Goal: Transaction & Acquisition: Purchase product/service

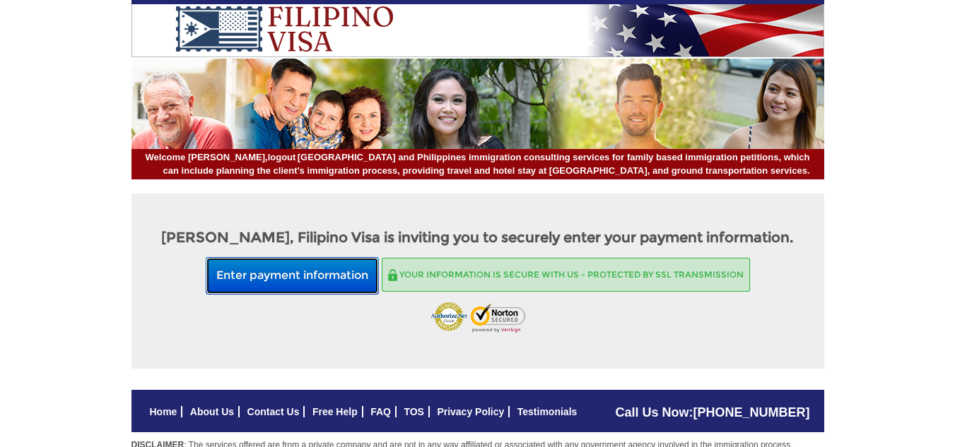
click at [304, 275] on button "Enter payment information" at bounding box center [292, 275] width 173 height 37
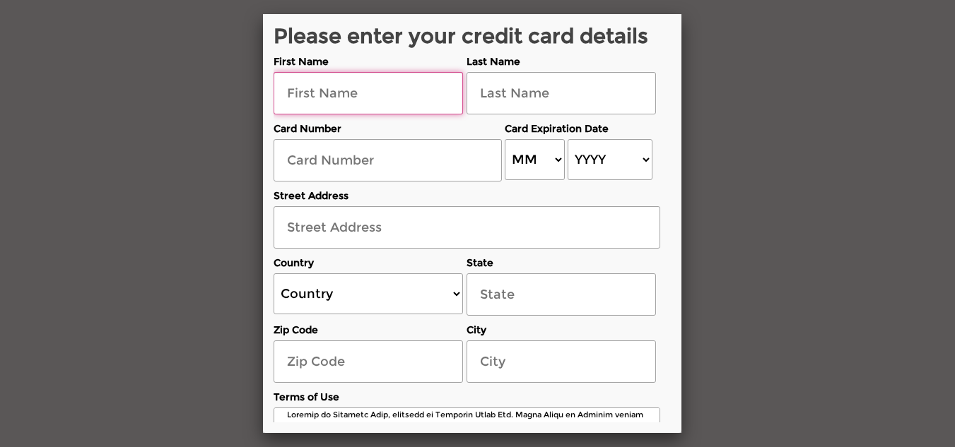
click at [344, 91] on input "text" at bounding box center [367, 93] width 189 height 42
type input "[PERSON_NAME]"
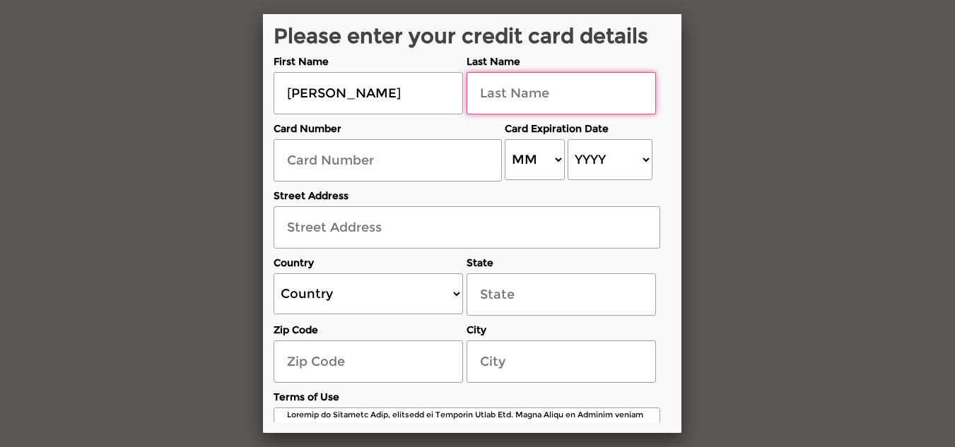
type input "[PERSON_NAME]"
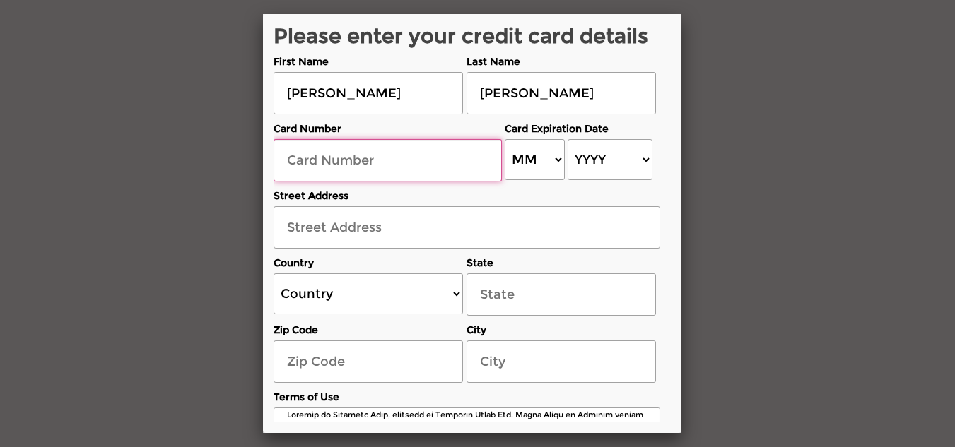
type input "[CREDIT_CARD_NUMBER]"
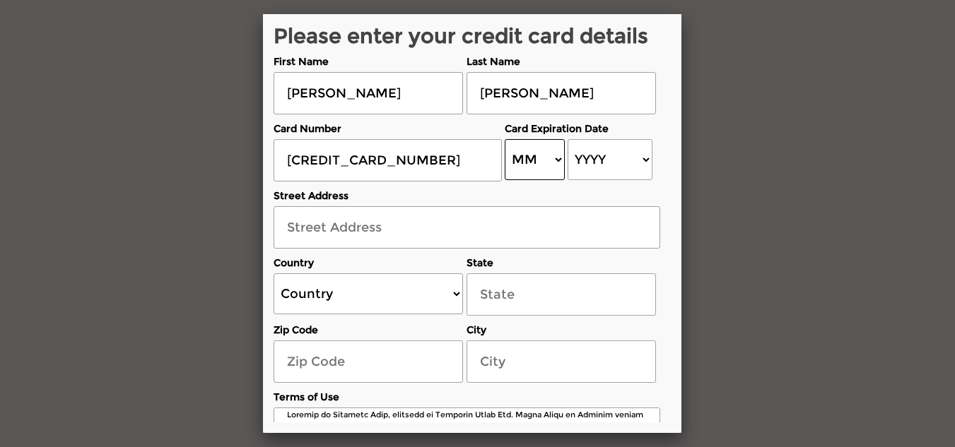
select select "08"
select select "2029"
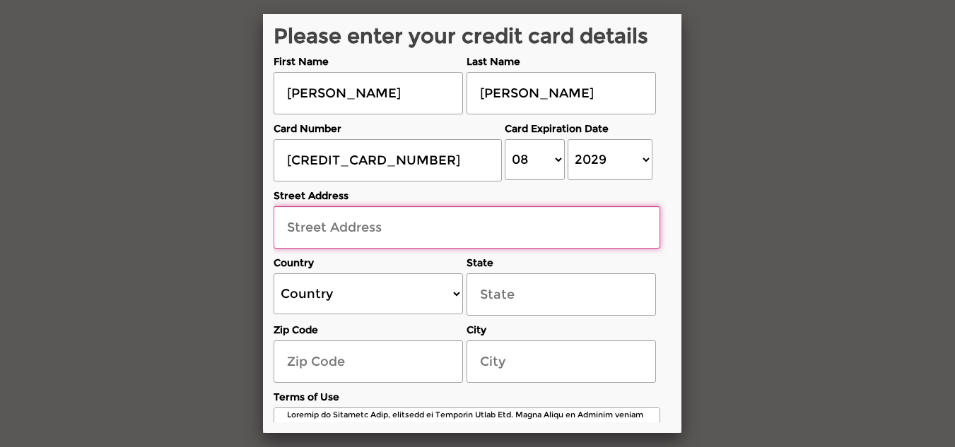
click at [456, 227] on input "text" at bounding box center [466, 227] width 386 height 42
type input "[STREET_ADDRESS]"
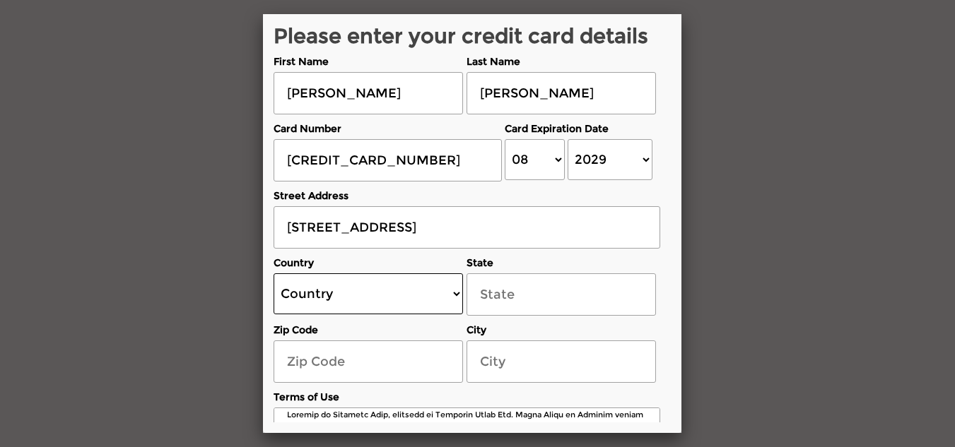
select select "US"
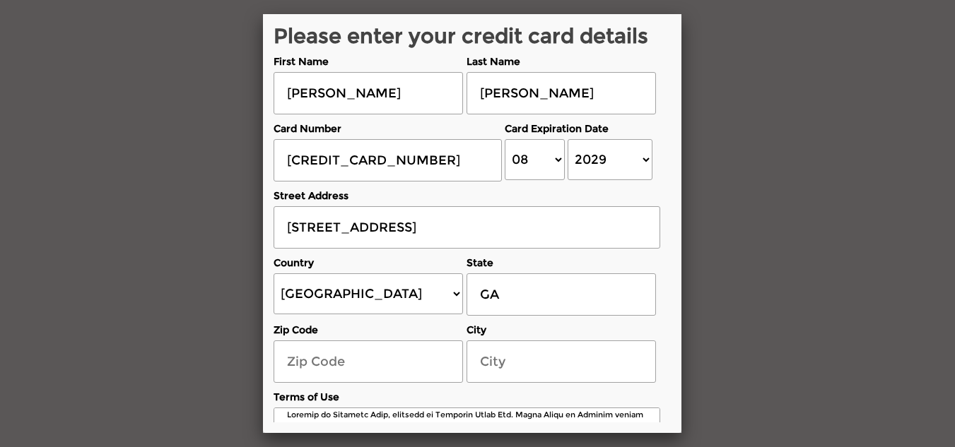
select select "[US_STATE]"
type input "30161"
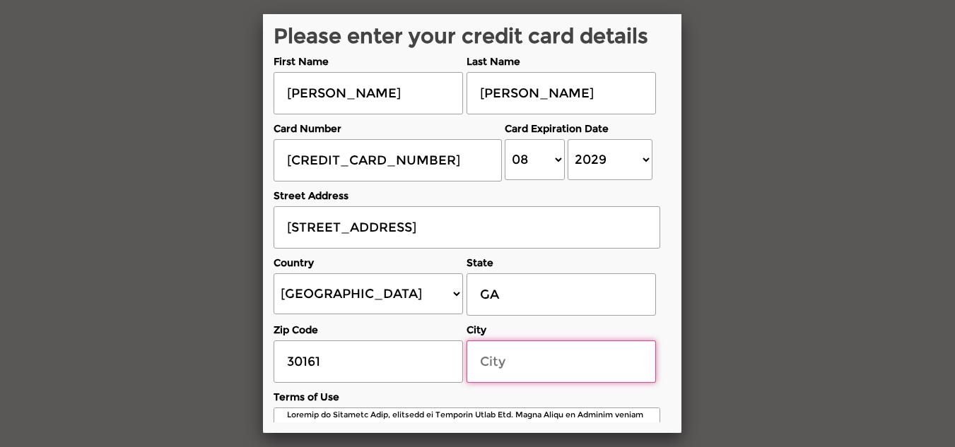
type input "[GEOGRAPHIC_DATA]"
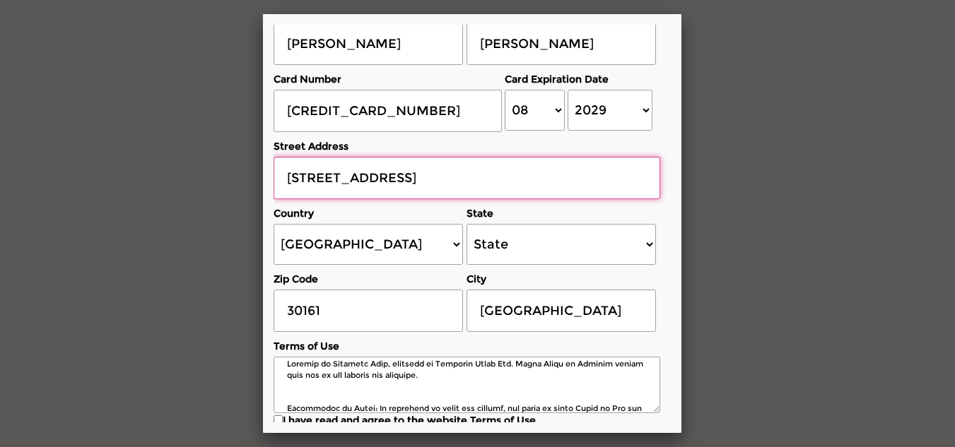
scroll to position [105, 0]
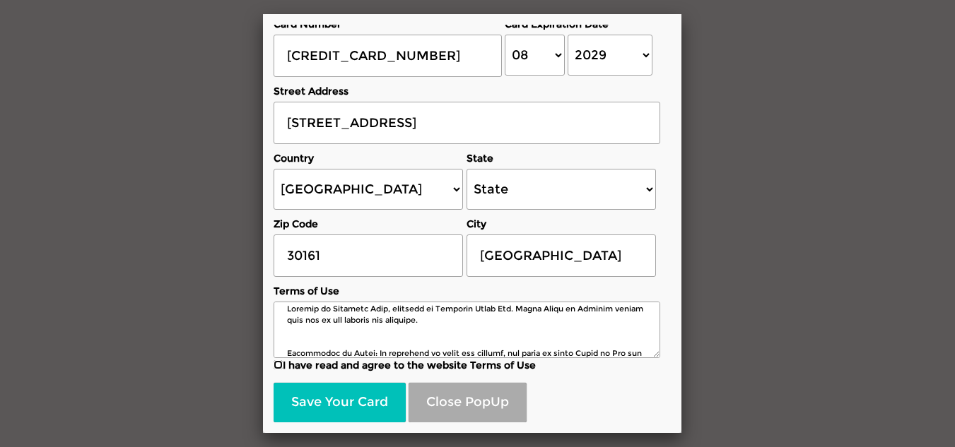
click at [276, 363] on input "I have read and agree to the website Terms of Use" at bounding box center [277, 364] width 9 height 9
checkbox input "true"
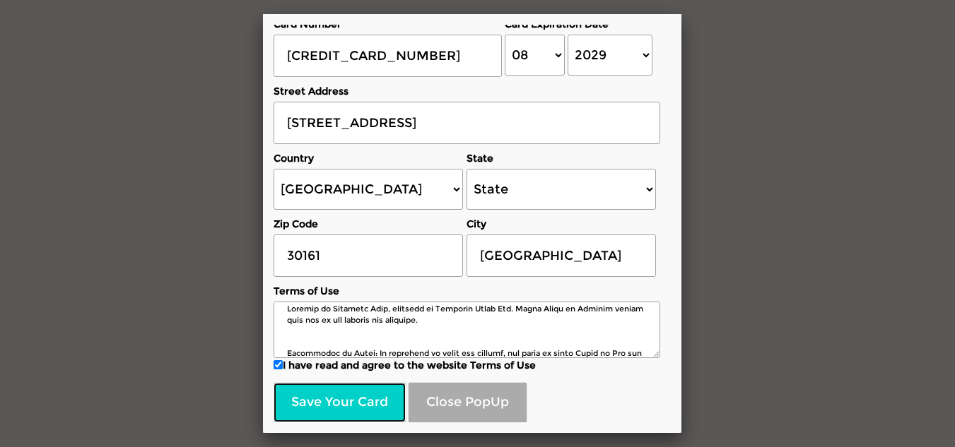
click at [329, 401] on button "Save Your Card" at bounding box center [339, 403] width 132 height 40
